Goal: Information Seeking & Learning: Check status

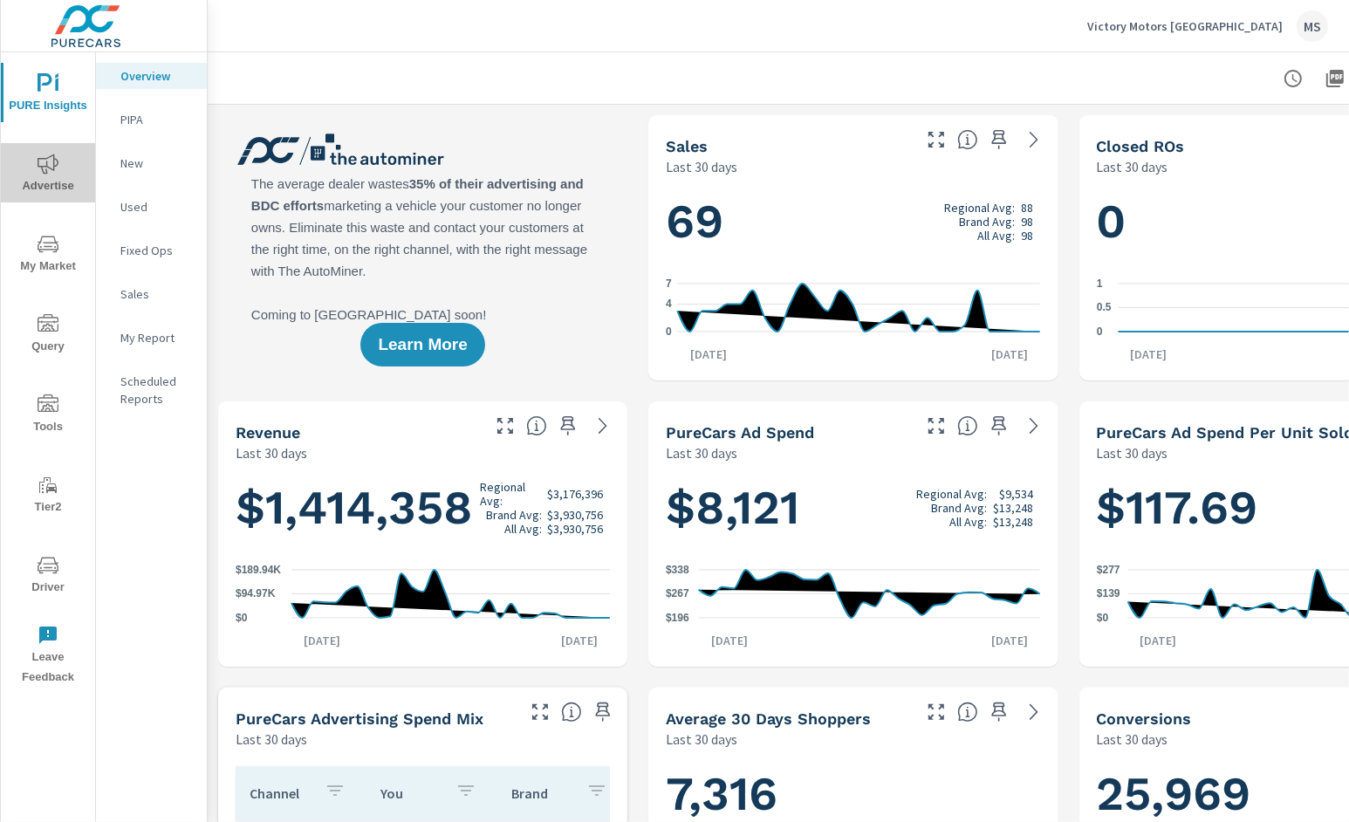
click at [60, 161] on span "Advertise" at bounding box center [48, 175] width 84 height 43
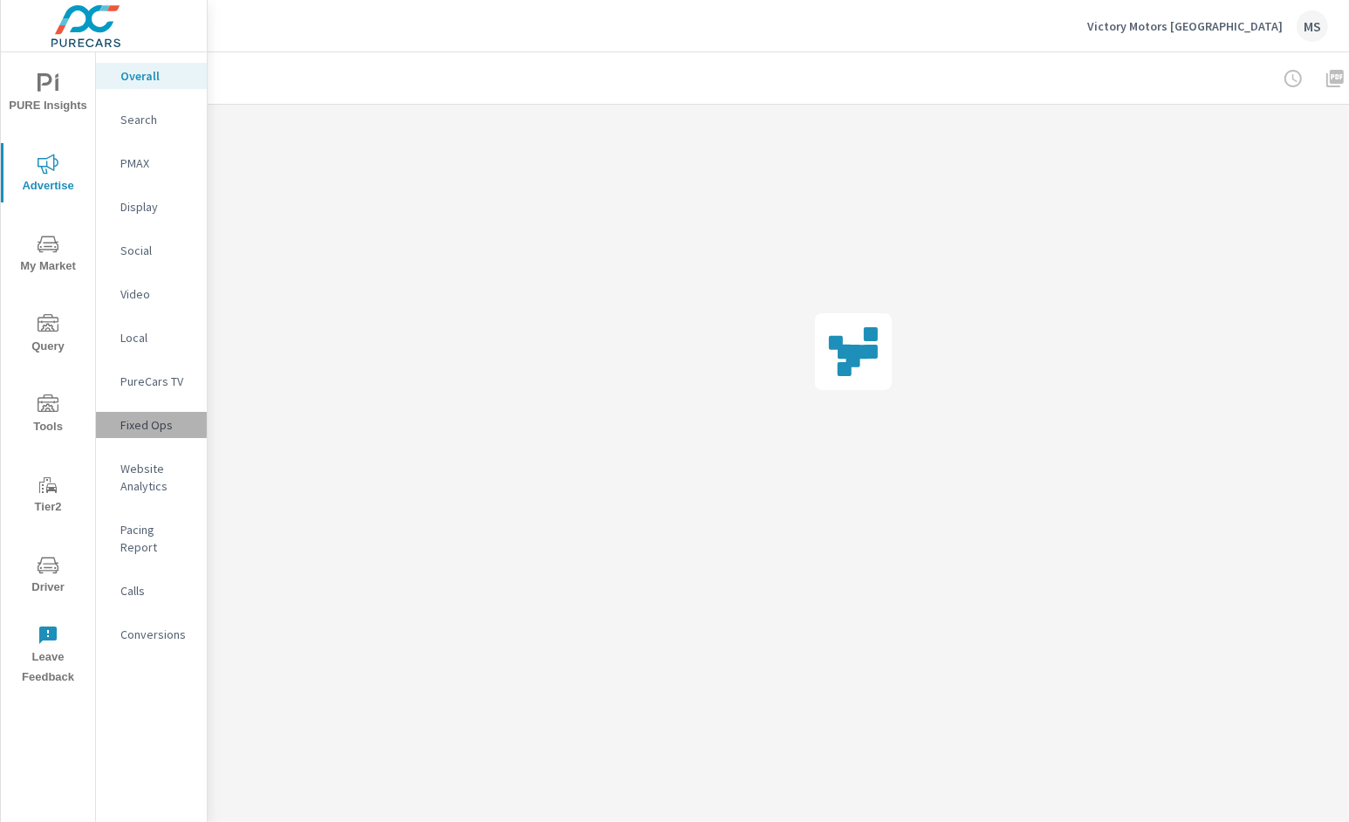
click at [150, 422] on p "Fixed Ops" at bounding box center [156, 424] width 72 height 17
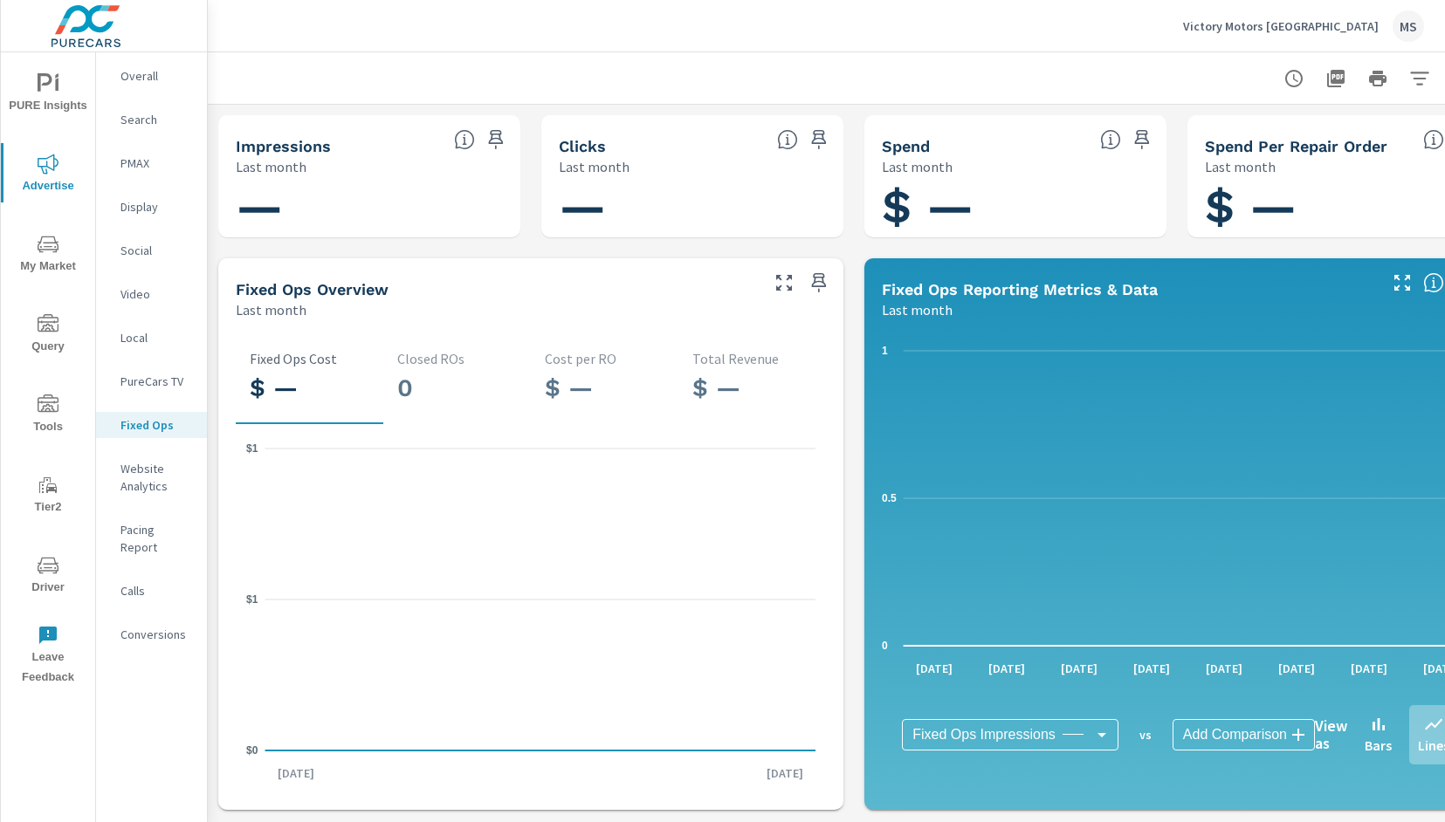
click at [140, 158] on p "PMAX" at bounding box center [156, 162] width 72 height 17
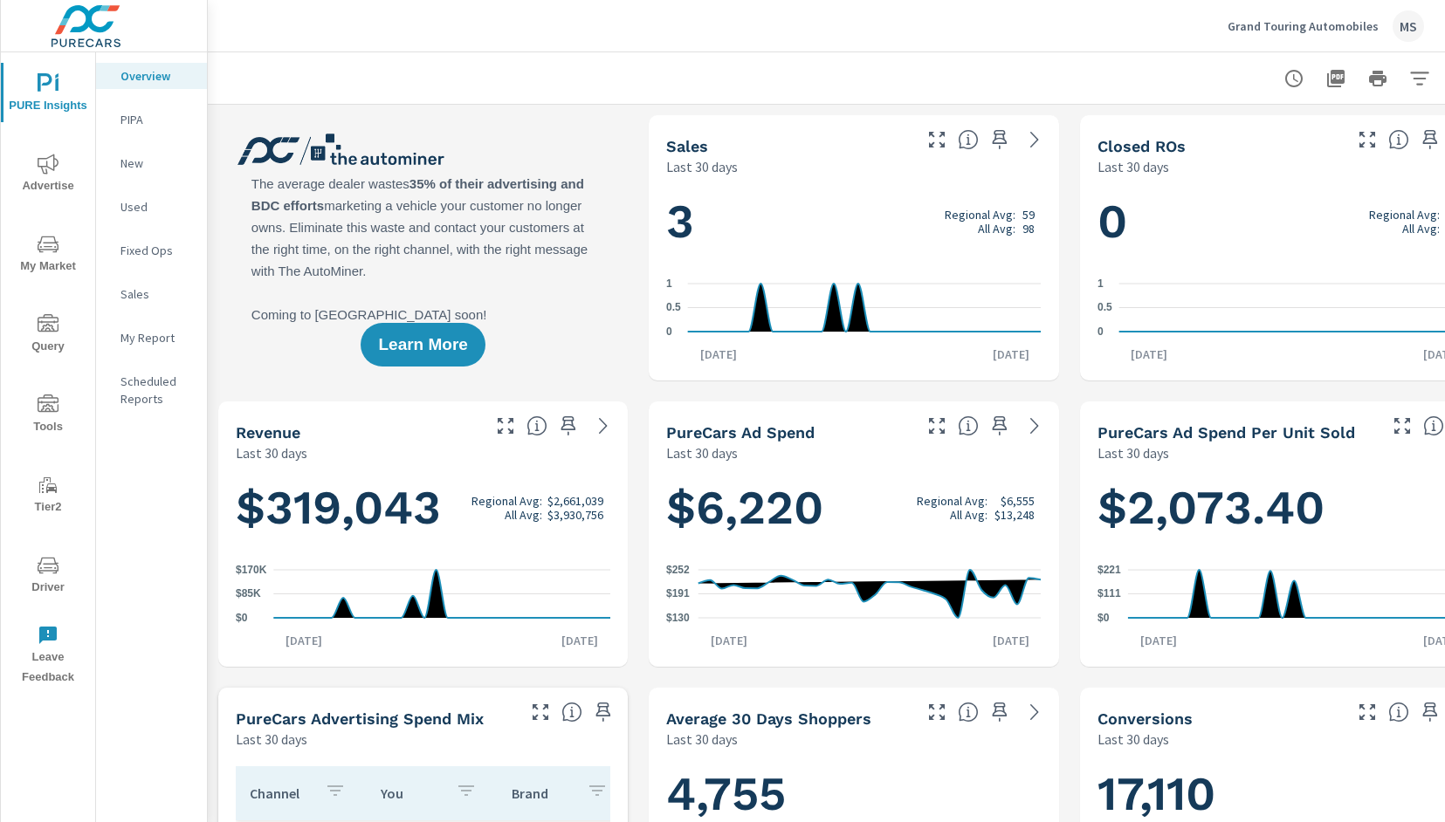
scroll to position [0, 55]
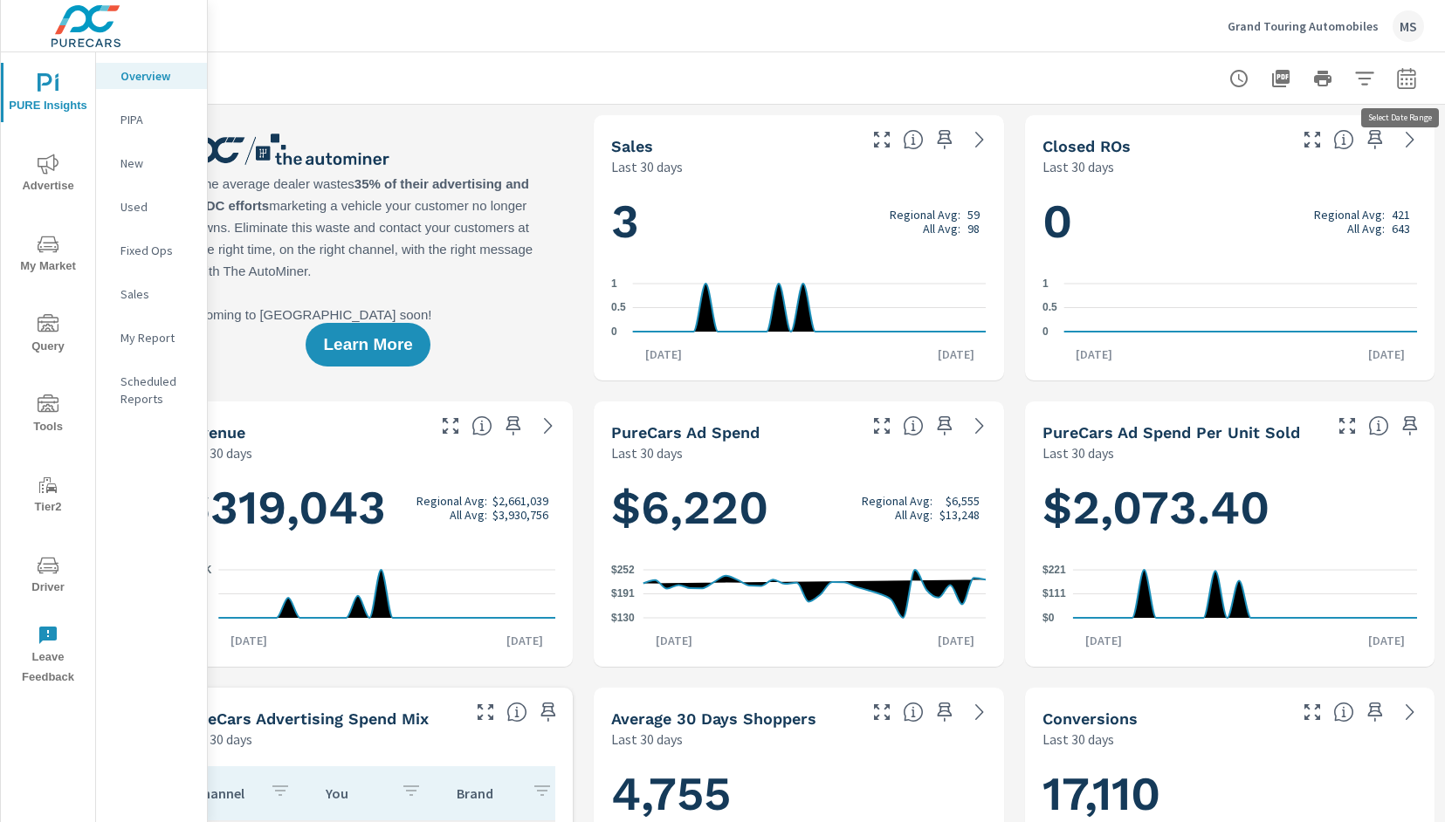
click at [1242, 84] on icon "button" at bounding box center [1406, 78] width 21 height 21
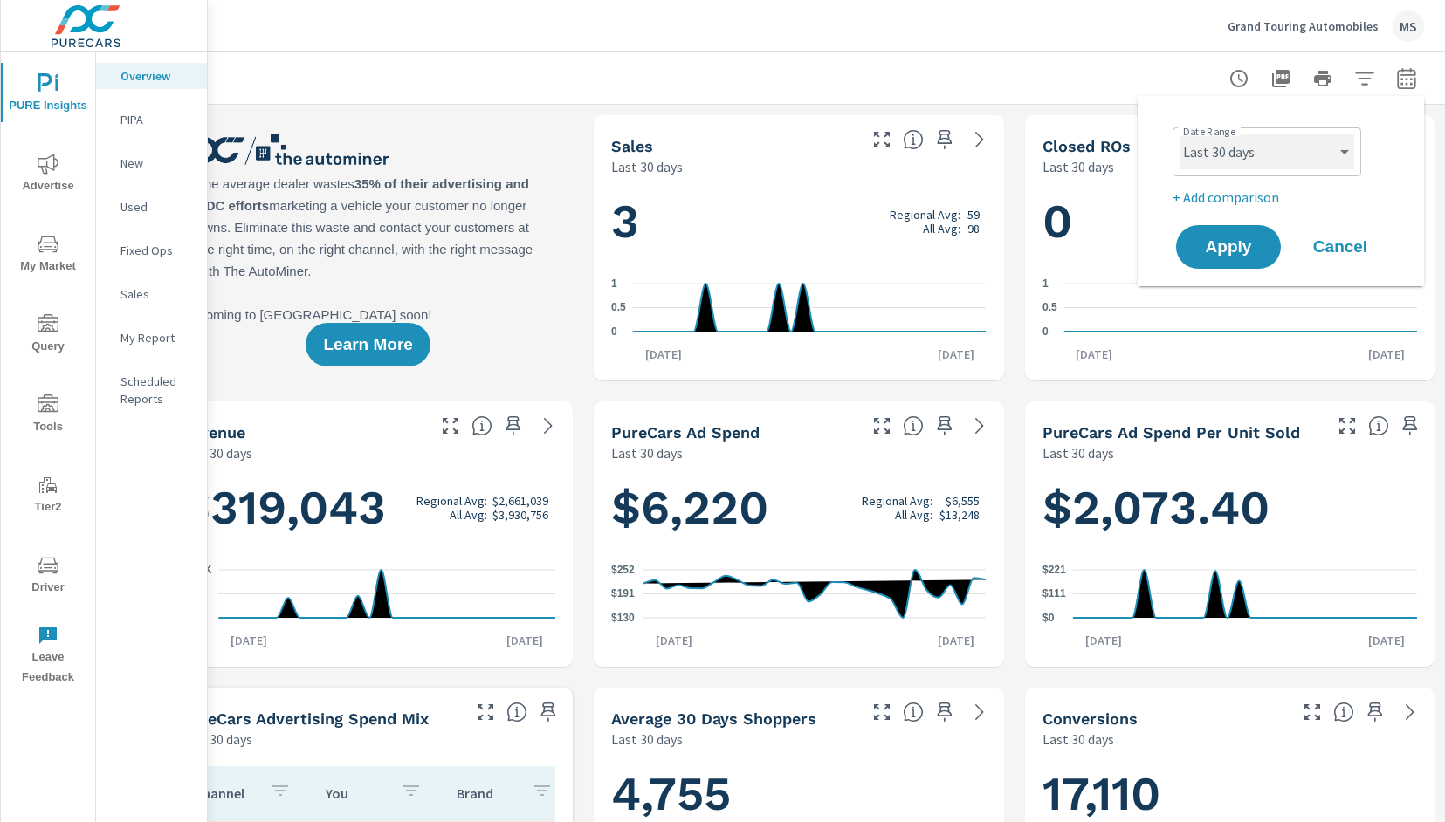
click at [1221, 165] on select "Custom [DATE] Last week Last 7 days Last 14 days Last 30 days Last 45 days Last…" at bounding box center [1266, 151] width 175 height 35
click at [1179, 134] on select "Custom [DATE] Last week Last 7 days Last 14 days Last 30 days Last 45 days Last…" at bounding box center [1266, 151] width 175 height 35
select select "Last month"
click at [1232, 254] on span "Apply" at bounding box center [1228, 247] width 72 height 17
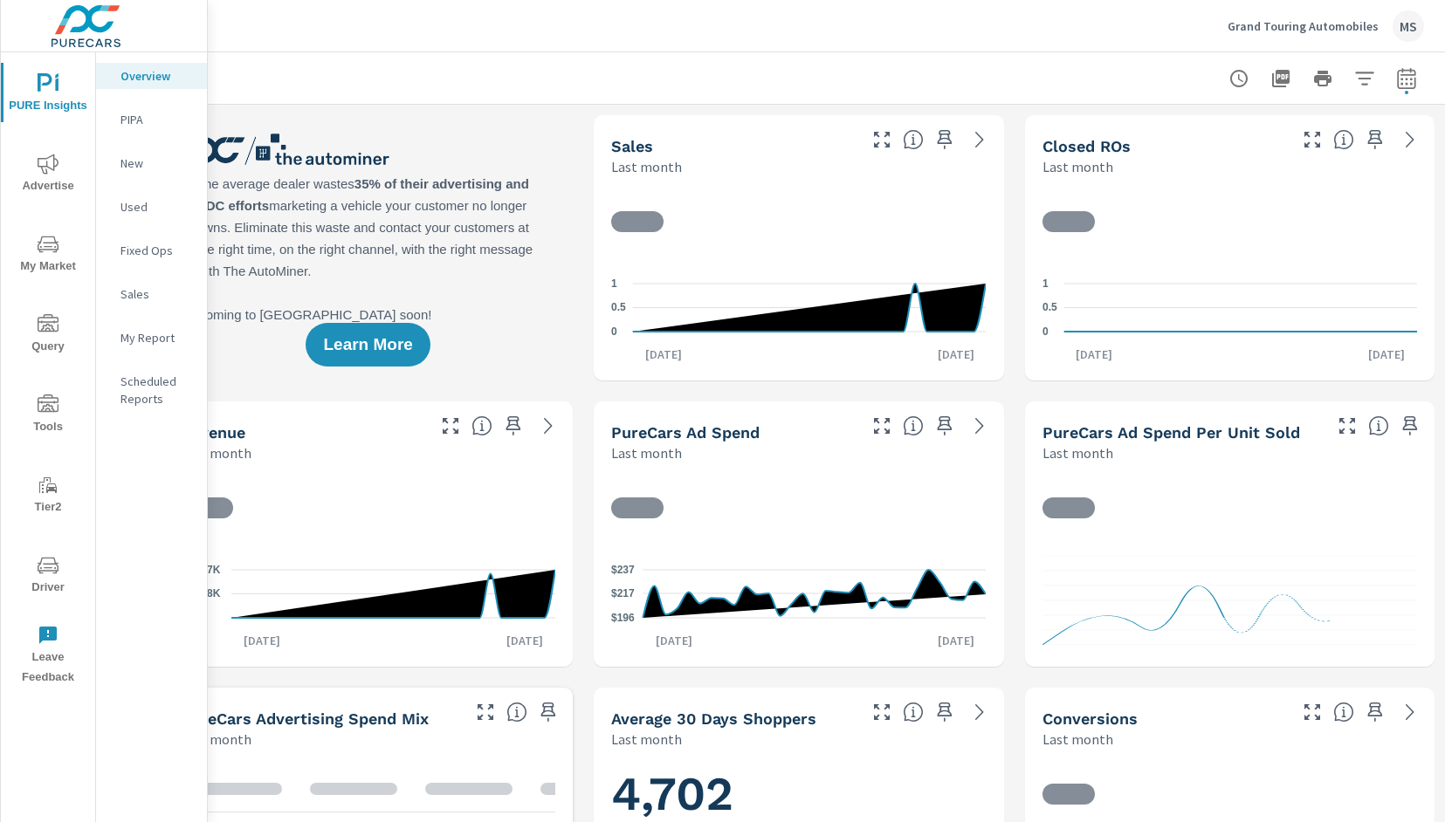
scroll to position [1, 0]
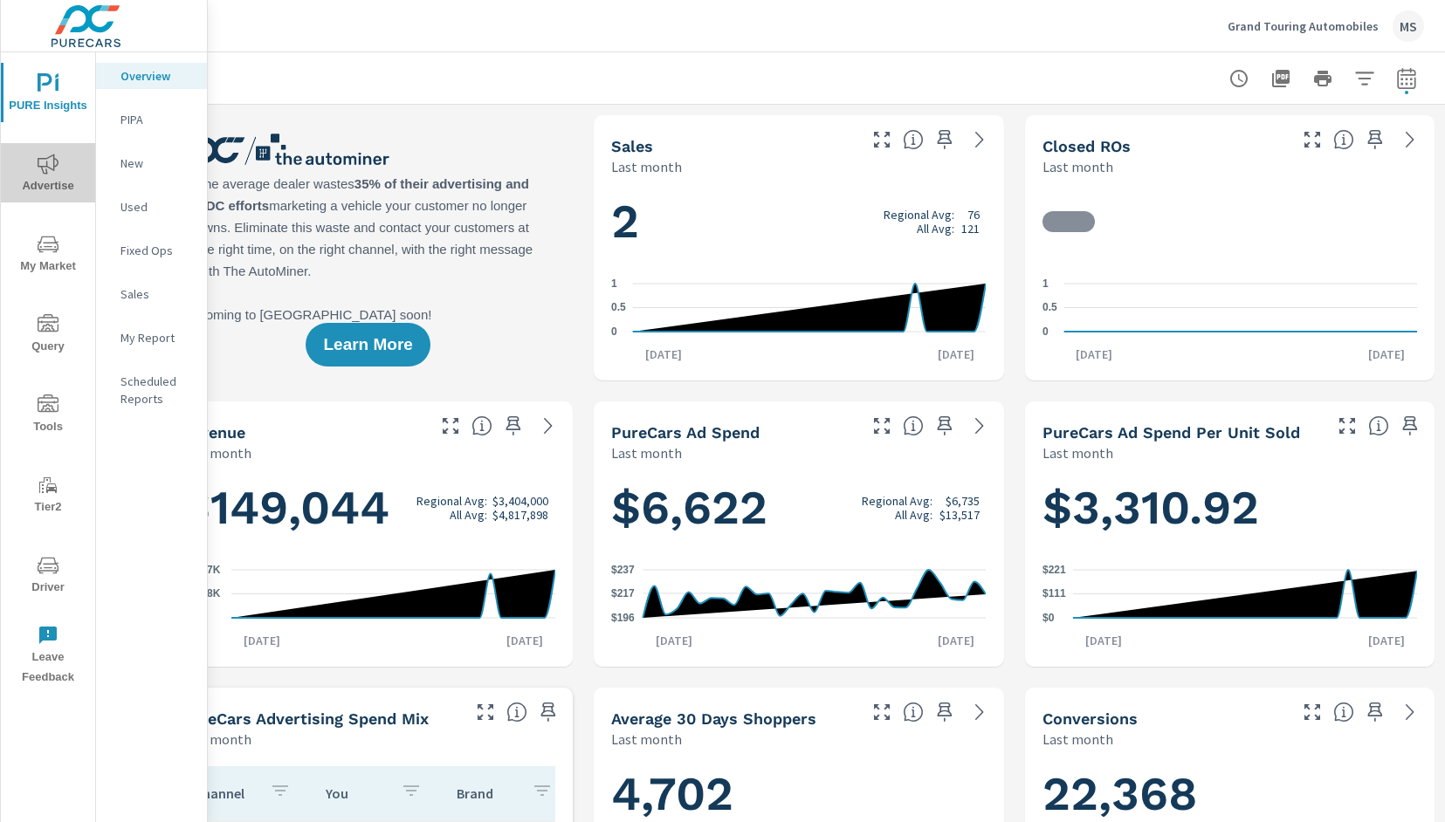
click at [50, 161] on icon "nav menu" at bounding box center [48, 164] width 21 height 21
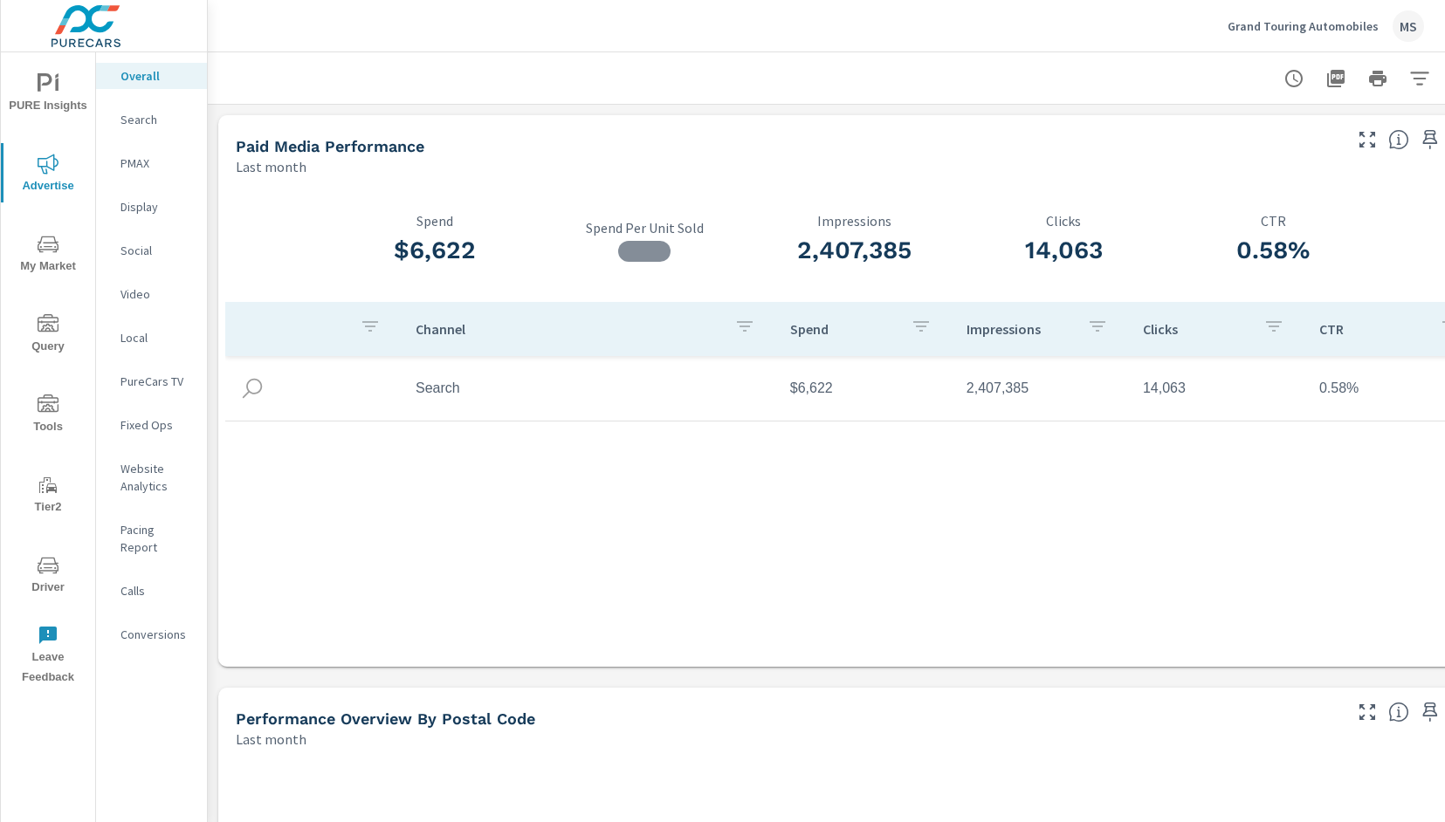
click at [148, 104] on nav "Overall Search PMAX Display Social Video Local PureCars TV Fixed Ops Website An…" at bounding box center [151, 362] width 111 height 620
click at [135, 123] on p "Search" at bounding box center [156, 119] width 72 height 17
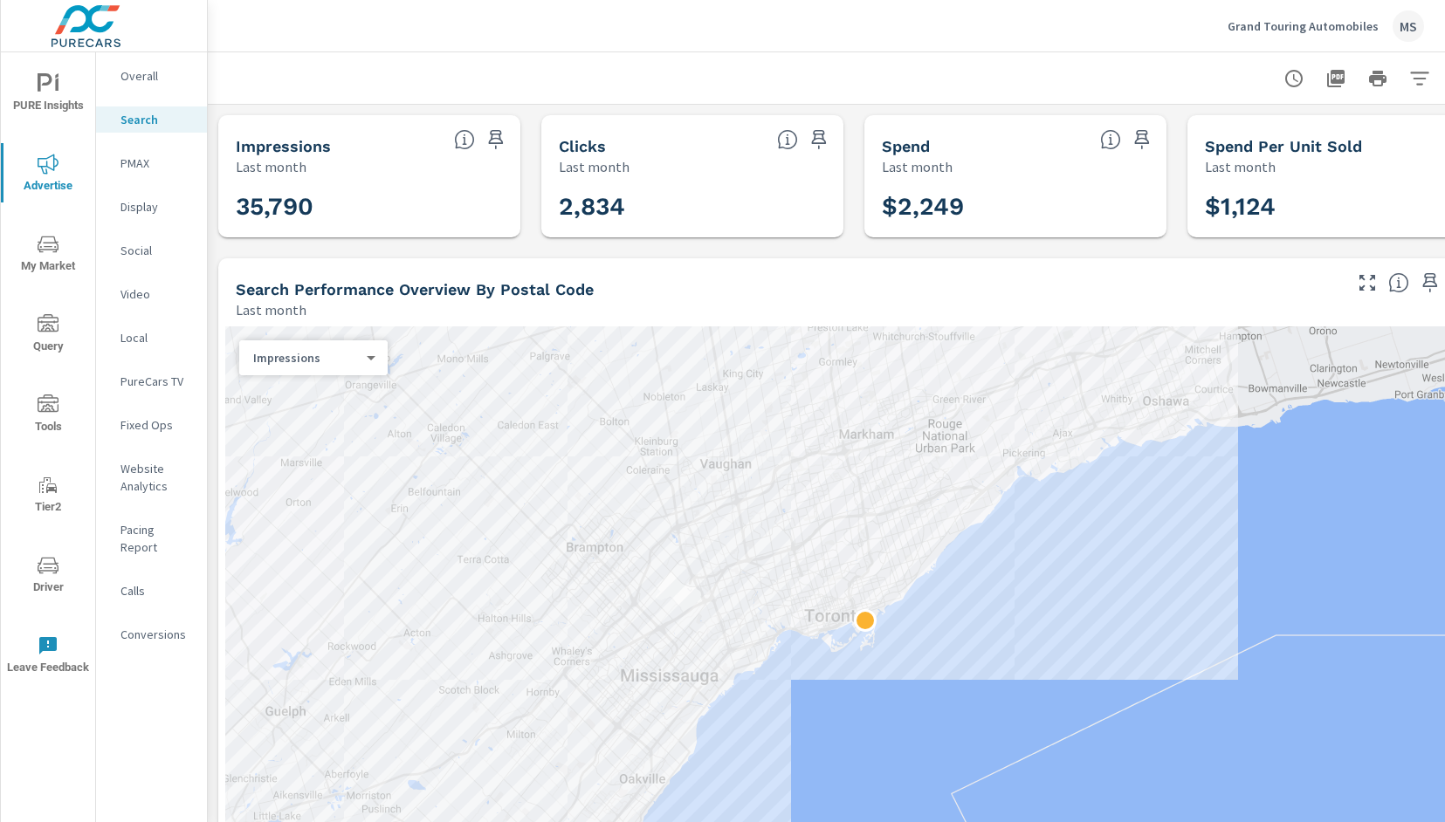
click at [43, 171] on icon "nav menu" at bounding box center [48, 164] width 21 height 20
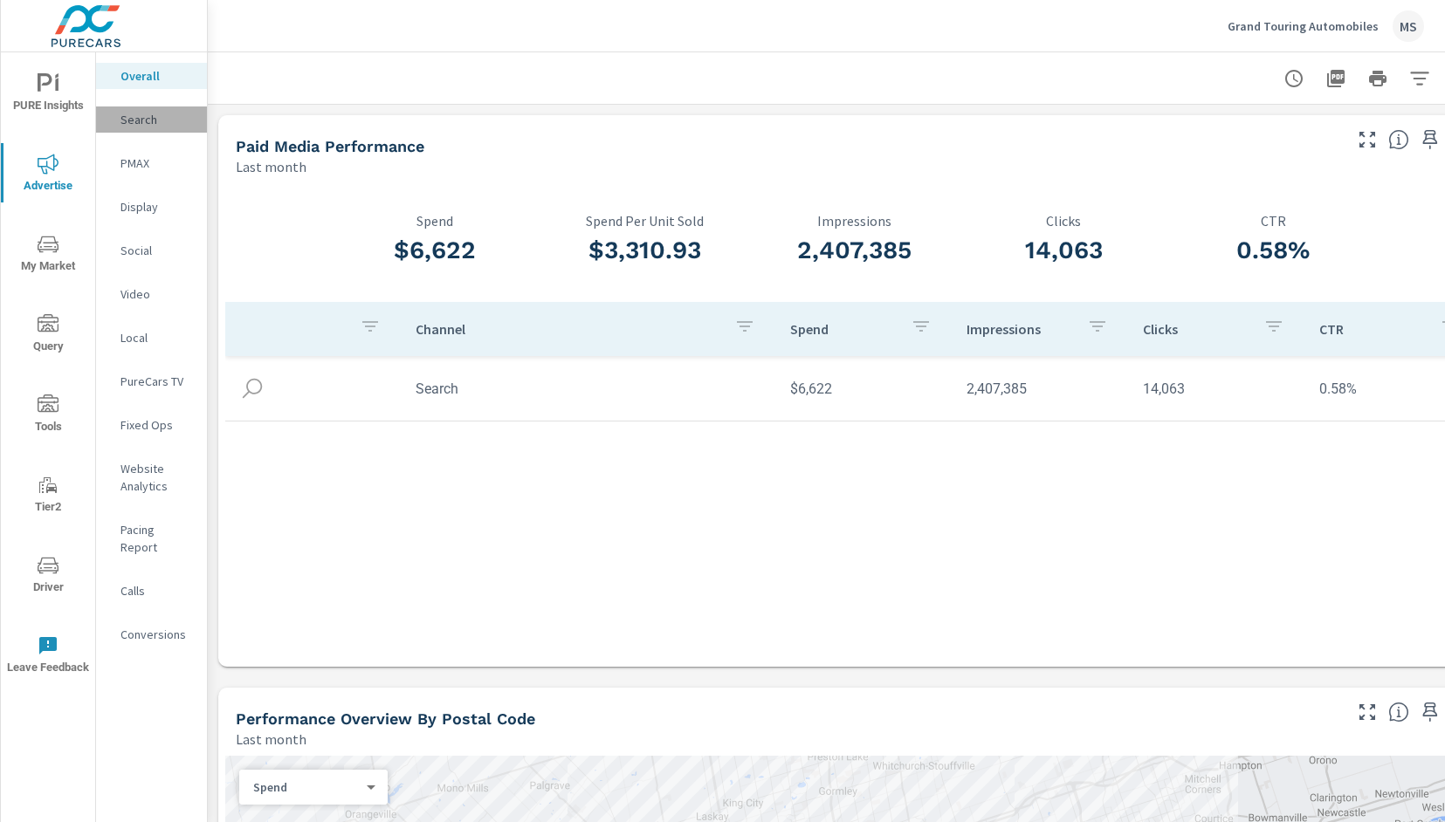
click at [139, 121] on p "Search" at bounding box center [156, 119] width 72 height 17
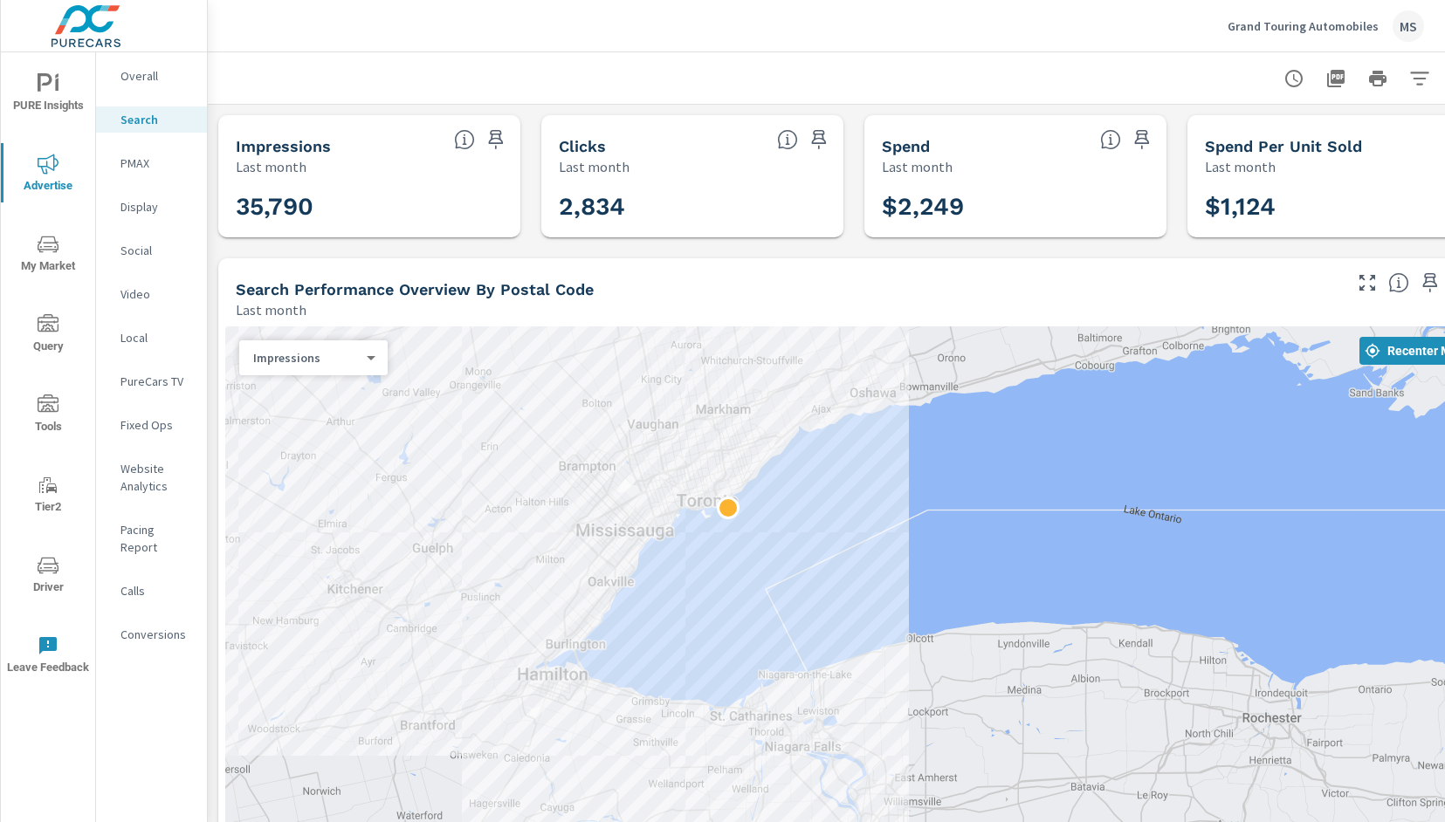
click at [130, 166] on p "PMAX" at bounding box center [156, 162] width 72 height 17
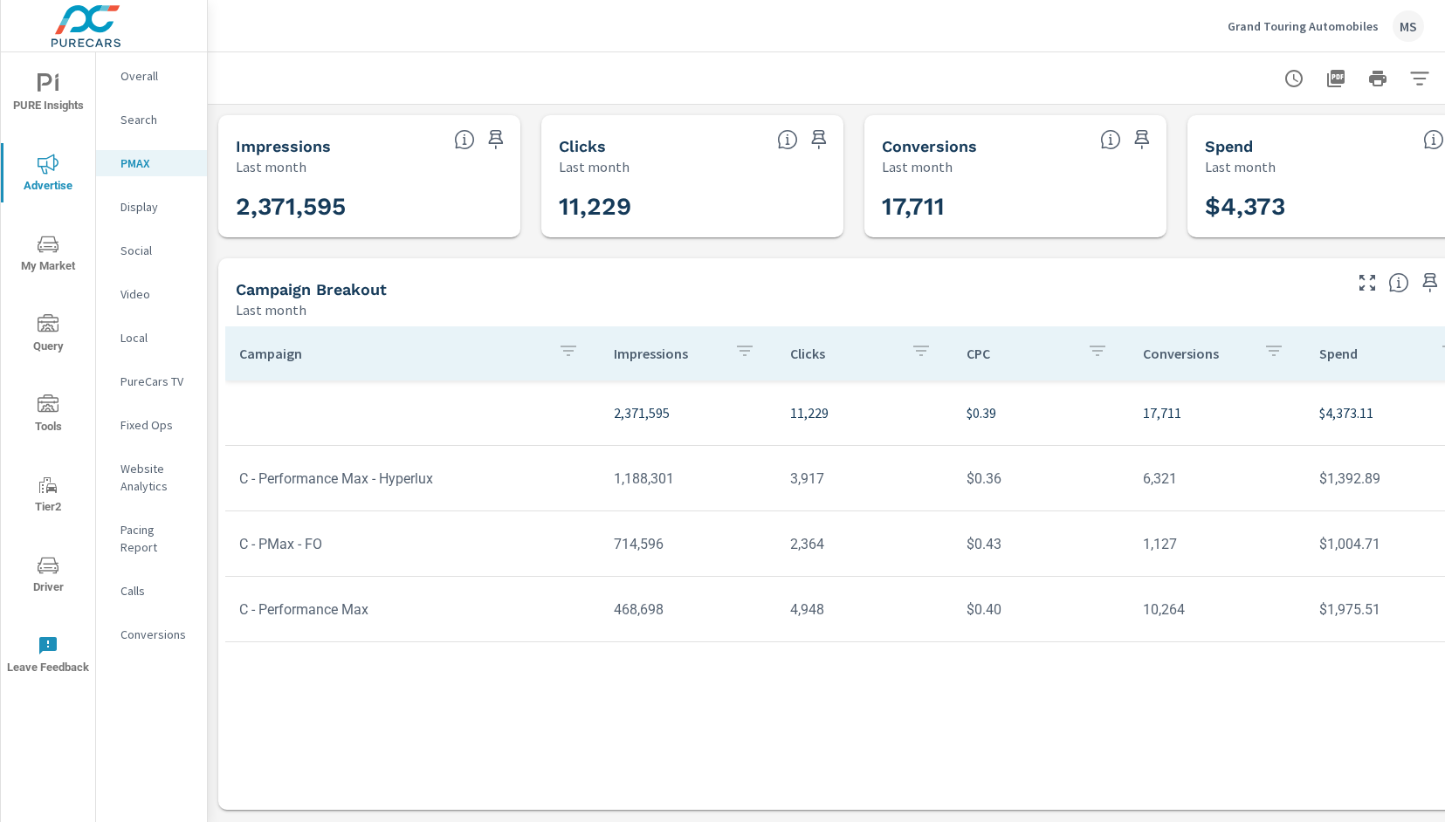
click at [1242, 542] on td "$1,004.71" at bounding box center [1393, 544] width 176 height 45
copy td "1,004.71"
click at [1242, 614] on td "$1,975.51" at bounding box center [1393, 609] width 176 height 45
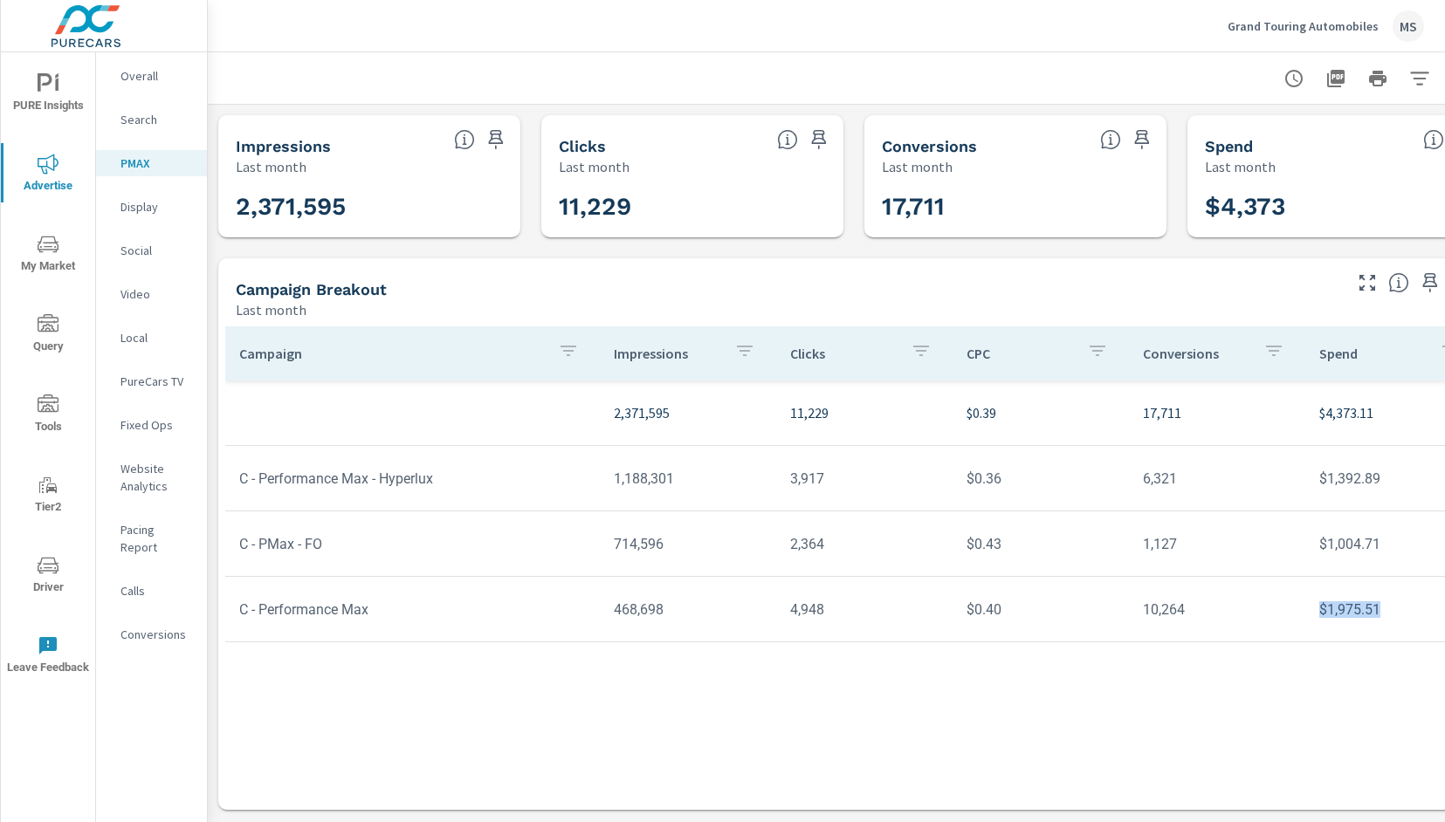
click at [1242, 614] on td "$1,975.51" at bounding box center [1393, 609] width 176 height 45
copy td "$1,975.51"
